Goal: Find specific page/section: Find specific page/section

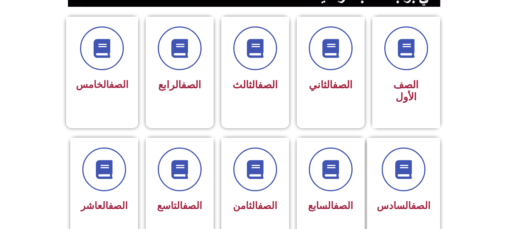
scroll to position [197, 0]
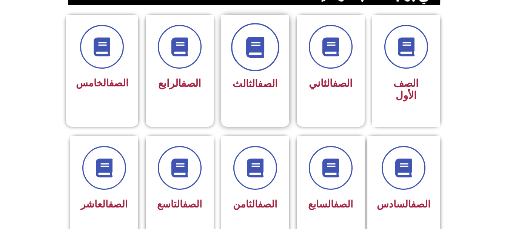
click at [260, 57] on icon at bounding box center [255, 47] width 21 height 21
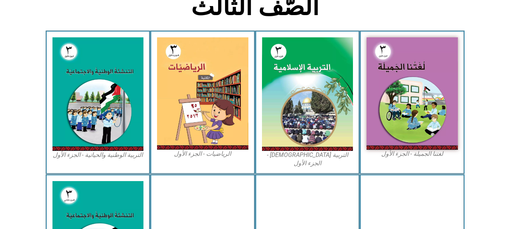
scroll to position [207, 0]
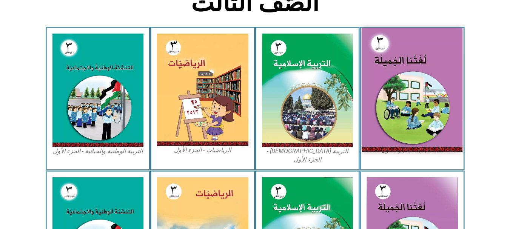
click at [386, 76] on img at bounding box center [412, 90] width 100 height 124
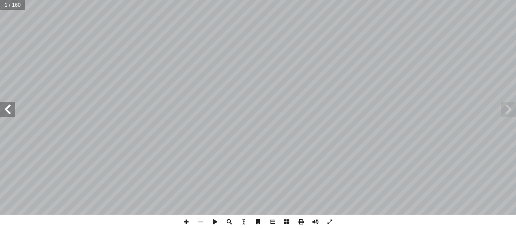
click at [4, 111] on span at bounding box center [7, 109] width 15 height 15
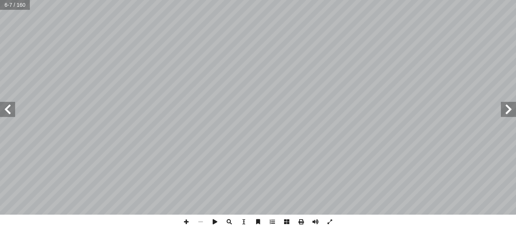
click at [4, 111] on span at bounding box center [7, 109] width 15 height 15
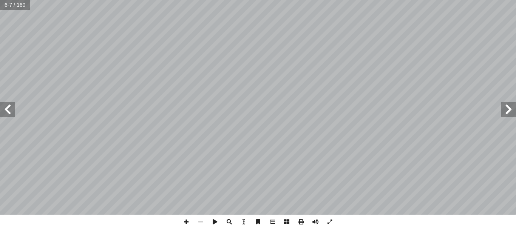
click at [4, 111] on span at bounding box center [7, 109] width 15 height 15
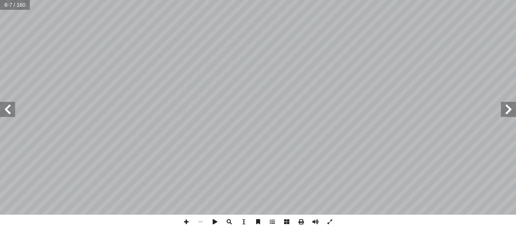
click at [4, 111] on span at bounding box center [7, 109] width 15 height 15
click at [6, 108] on span at bounding box center [7, 109] width 15 height 15
click at [7, 106] on span at bounding box center [7, 109] width 15 height 15
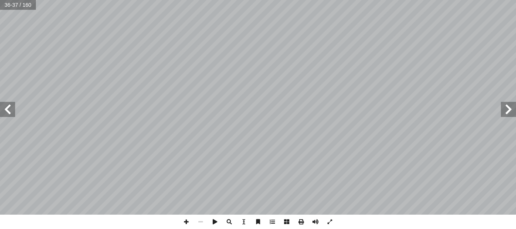
click at [509, 114] on span at bounding box center [508, 109] width 15 height 15
click at [504, 111] on span at bounding box center [508, 109] width 15 height 15
click at [7, 109] on span at bounding box center [7, 109] width 15 height 15
click at [6, 109] on span at bounding box center [7, 109] width 15 height 15
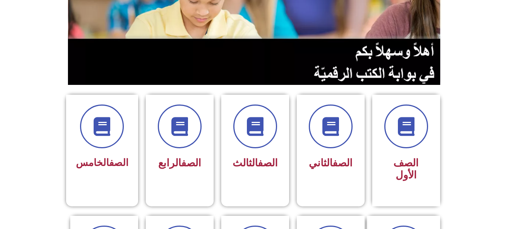
scroll to position [128, 0]
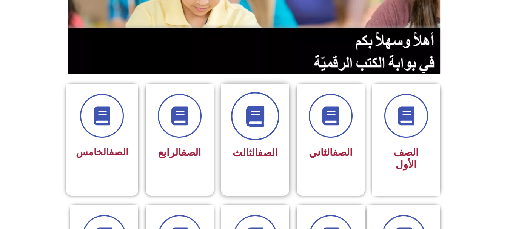
click at [248, 118] on icon at bounding box center [255, 116] width 21 height 21
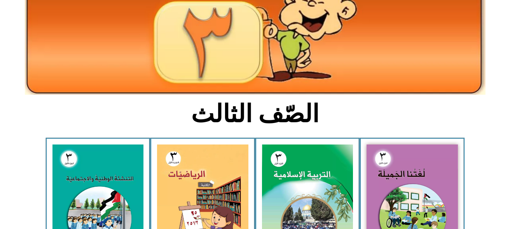
scroll to position [123, 0]
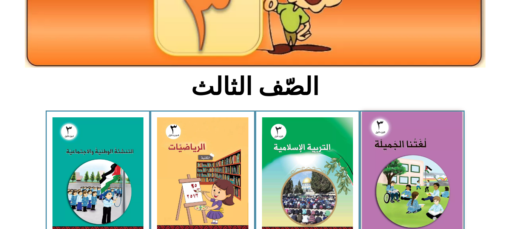
click at [393, 138] on img at bounding box center [412, 174] width 100 height 124
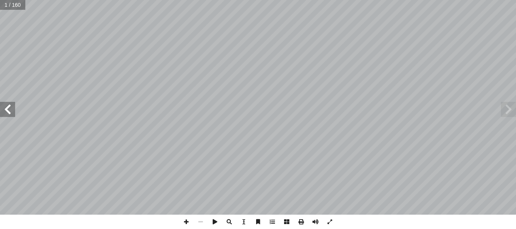
click at [8, 109] on span at bounding box center [7, 109] width 15 height 15
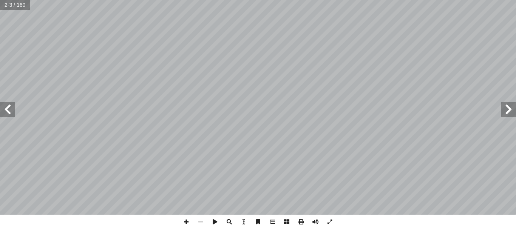
click at [8, 109] on span at bounding box center [7, 109] width 15 height 15
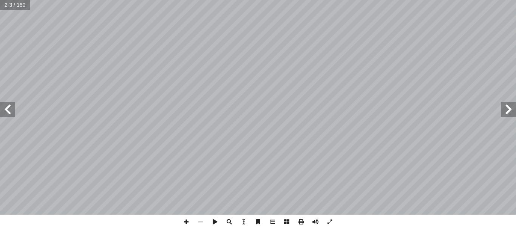
click at [8, 109] on span at bounding box center [7, 109] width 15 height 15
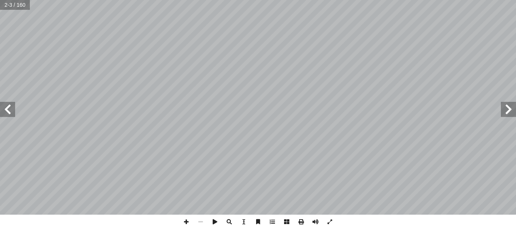
click at [8, 109] on span at bounding box center [7, 109] width 15 height 15
